Goal: Book appointment/travel/reservation

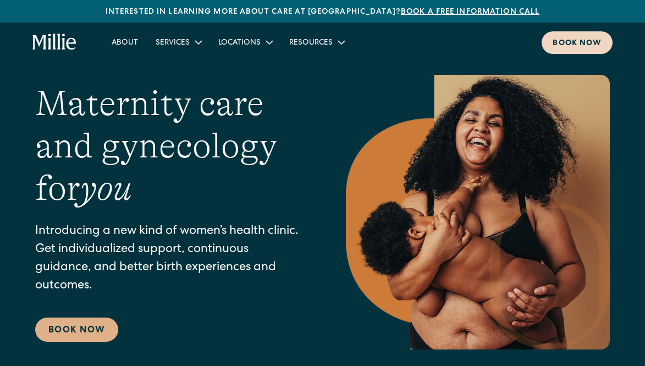
click at [570, 41] on div "Book now" at bounding box center [577, 44] width 49 height 12
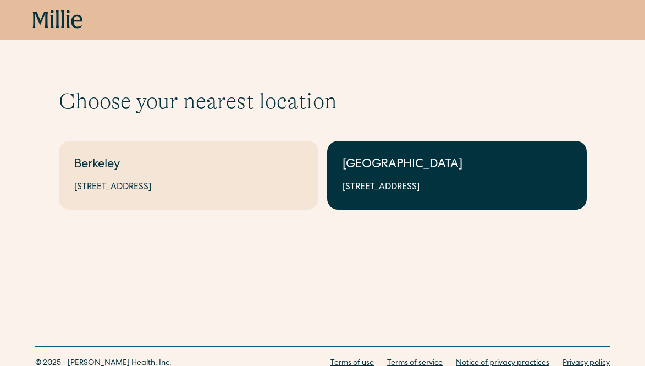
click at [377, 156] on link "South Bay 1471 Saratoga Ave, Suite 101, San Jose, CA 95129" at bounding box center [457, 175] width 260 height 69
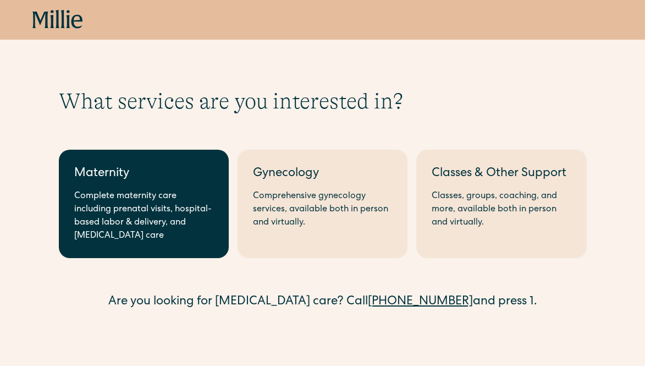
click at [154, 206] on div "Complete maternity care including prenatal visits, hospital-based labor & deliv…" at bounding box center [143, 216] width 139 height 53
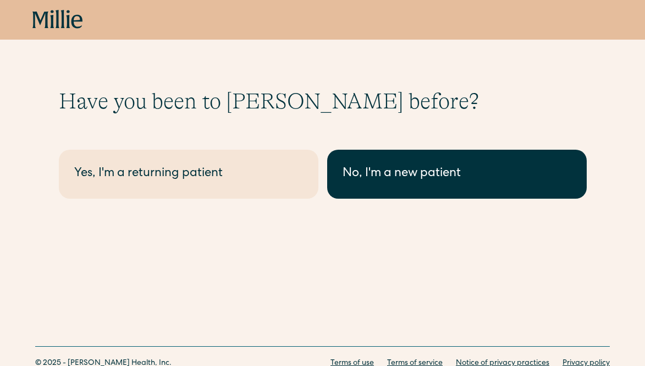
click at [399, 158] on link "No, I'm a new patient" at bounding box center [457, 174] width 260 height 49
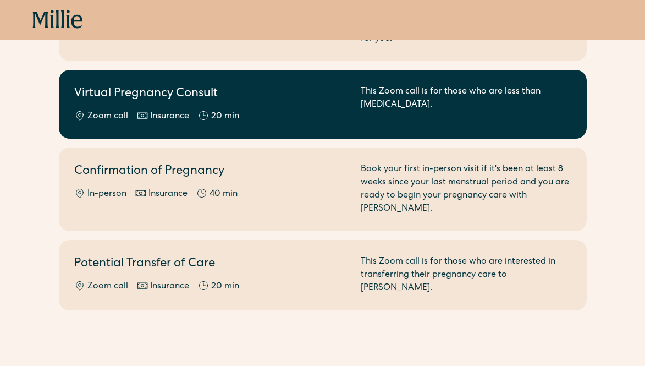
scroll to position [212, 0]
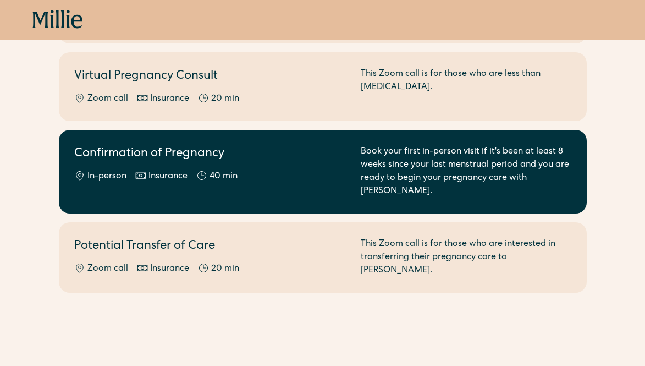
click at [299, 170] on div "In-person Insurance 40 min" at bounding box center [210, 176] width 273 height 13
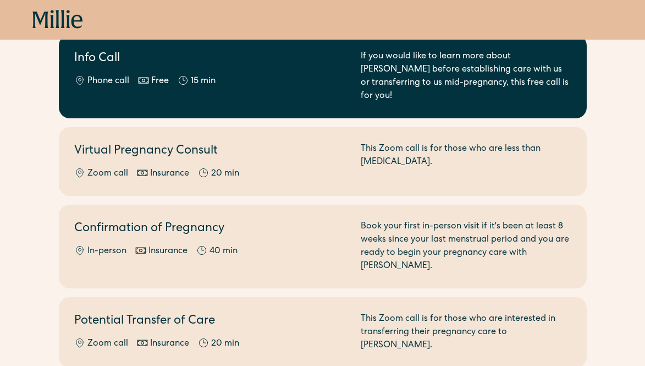
scroll to position [139, 0]
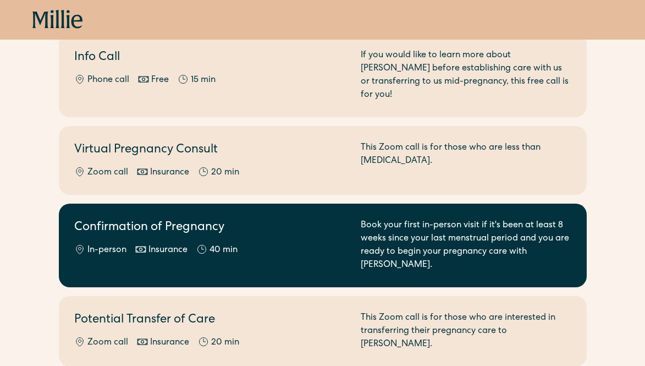
click at [194, 219] on h2 "Confirmation of Pregnancy" at bounding box center [210, 228] width 273 height 18
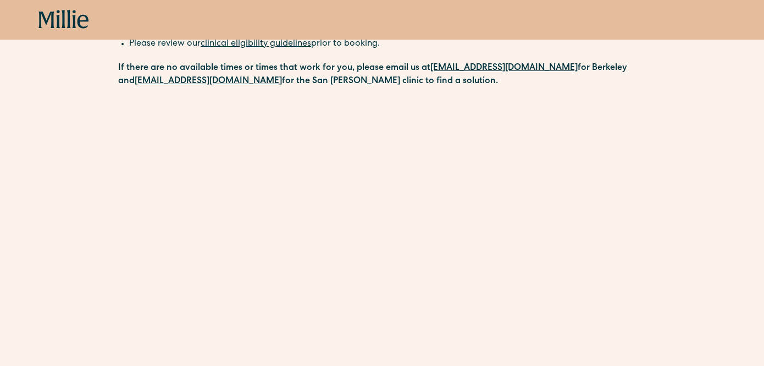
scroll to position [230, 0]
